Goal: Navigation & Orientation: Find specific page/section

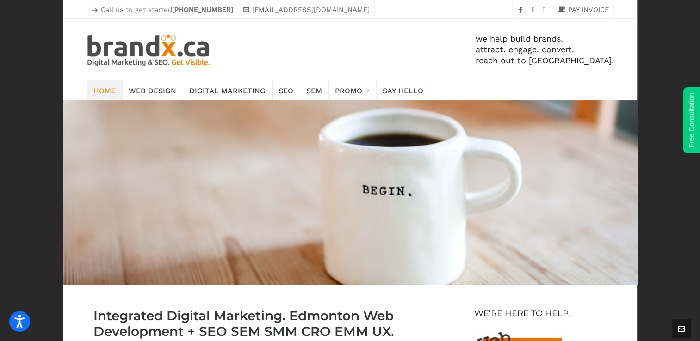
click at [105, 90] on span "Home" at bounding box center [104, 90] width 22 height 13
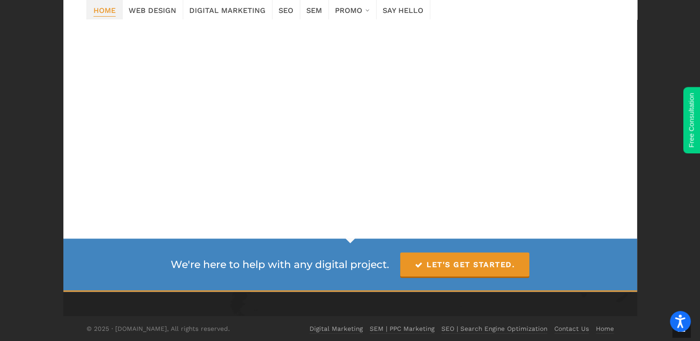
scroll to position [1749, 0]
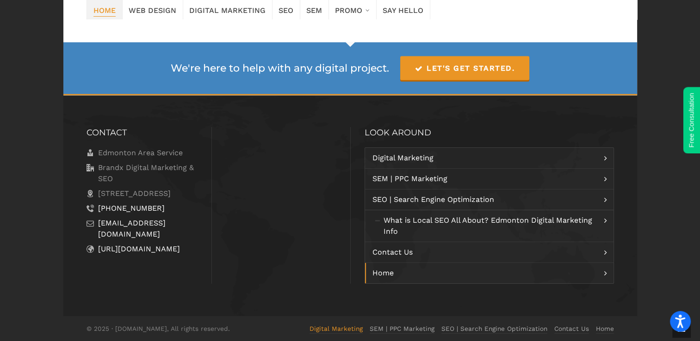
click at [351, 328] on link "Digital Marketing" at bounding box center [336, 329] width 53 height 9
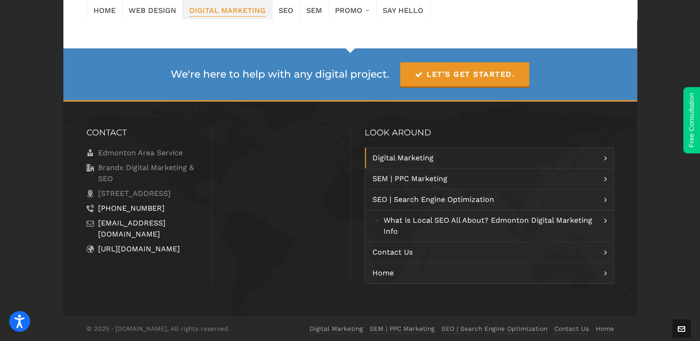
scroll to position [2513, 0]
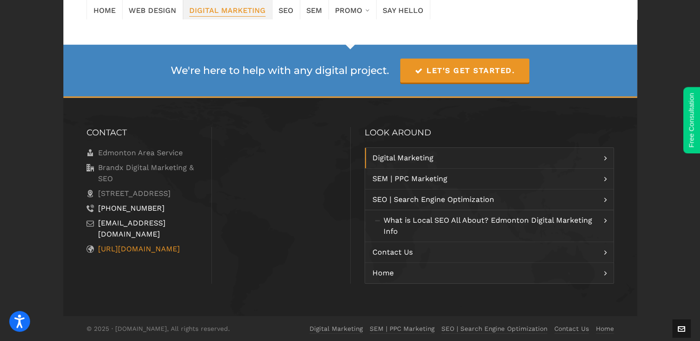
click at [130, 248] on link "[URL][DOMAIN_NAME]" at bounding box center [139, 249] width 82 height 9
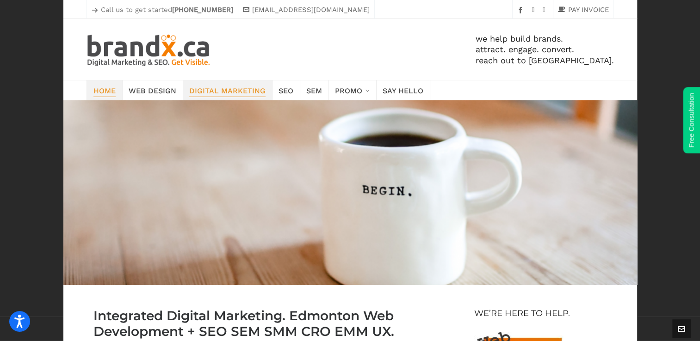
click at [212, 90] on span "Digital Marketing" at bounding box center [227, 90] width 76 height 13
